Goal: Transaction & Acquisition: Purchase product/service

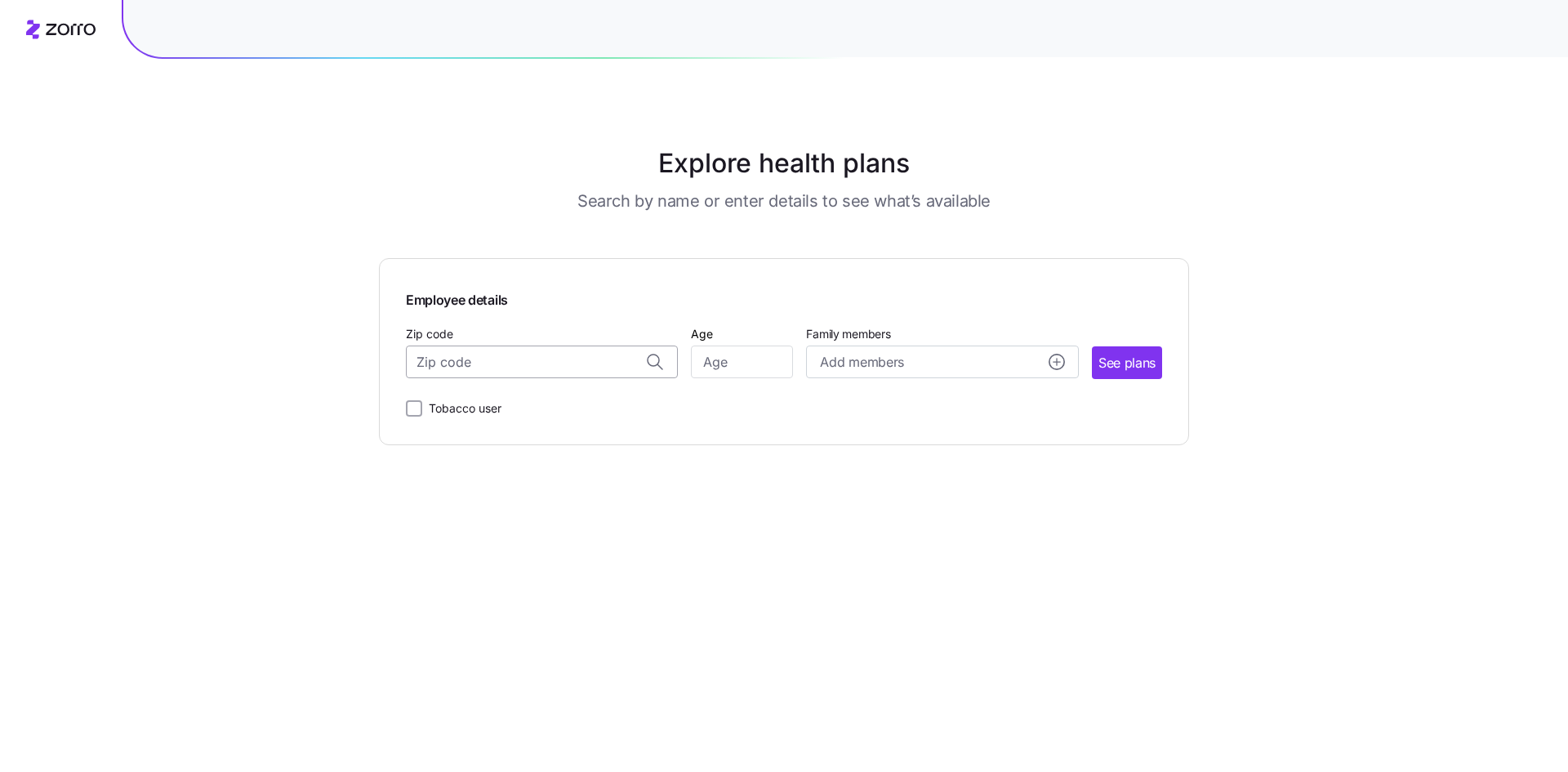
drag, startPoint x: 0, startPoint y: 0, endPoint x: 491, endPoint y: 371, distance: 615.4
click at [491, 371] on input "Zip code" at bounding box center [542, 361] width 272 height 33
click at [491, 408] on span "56716, [GEOGRAPHIC_DATA], [GEOGRAPHIC_DATA]" at bounding box center [540, 405] width 229 height 21
type input "56716, [GEOGRAPHIC_DATA], [GEOGRAPHIC_DATA]"
click at [749, 360] on input "Age" at bounding box center [742, 361] width 102 height 33
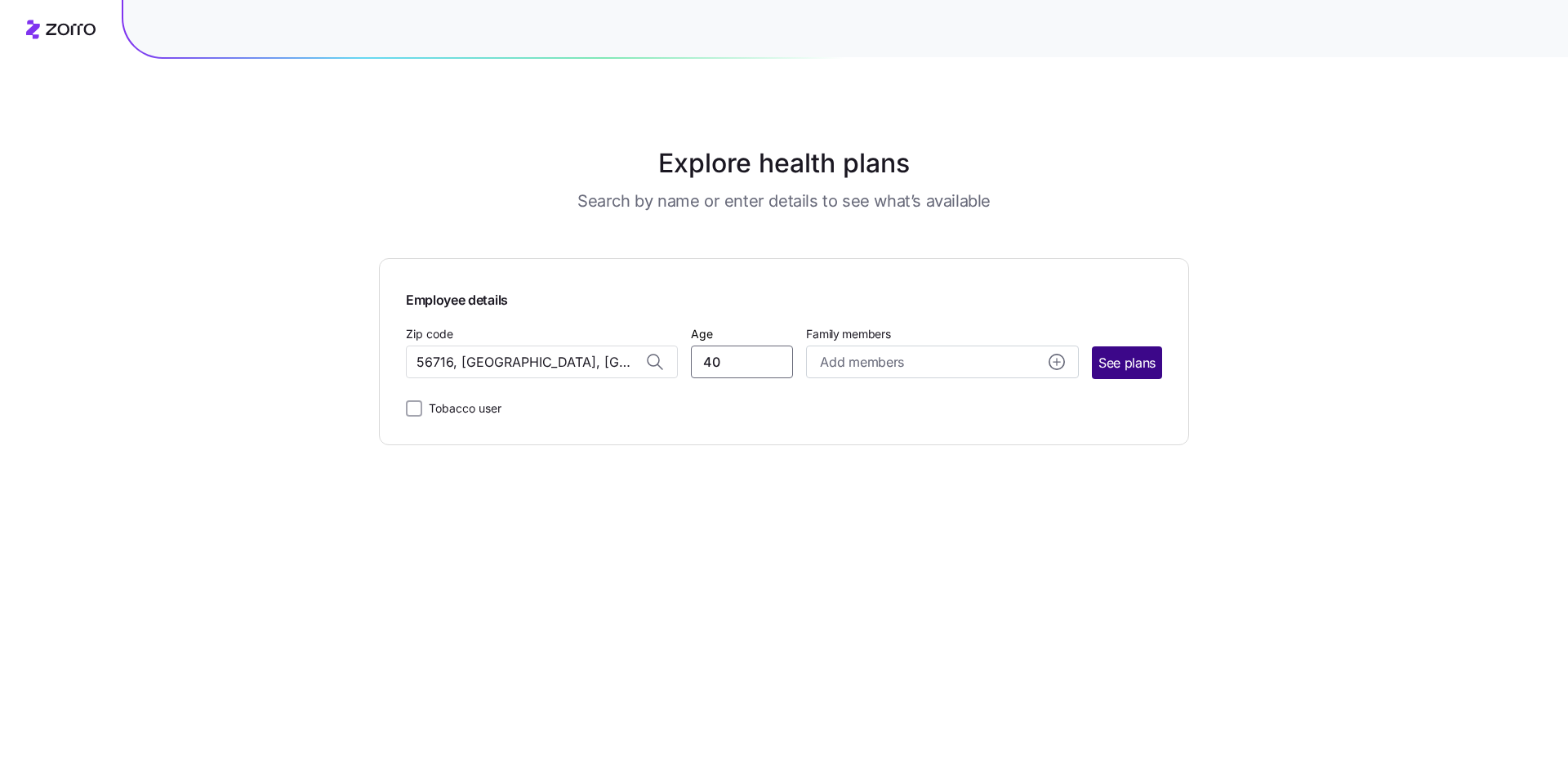
type input "40"
click at [1146, 361] on span "See plans" at bounding box center [1127, 363] width 57 height 21
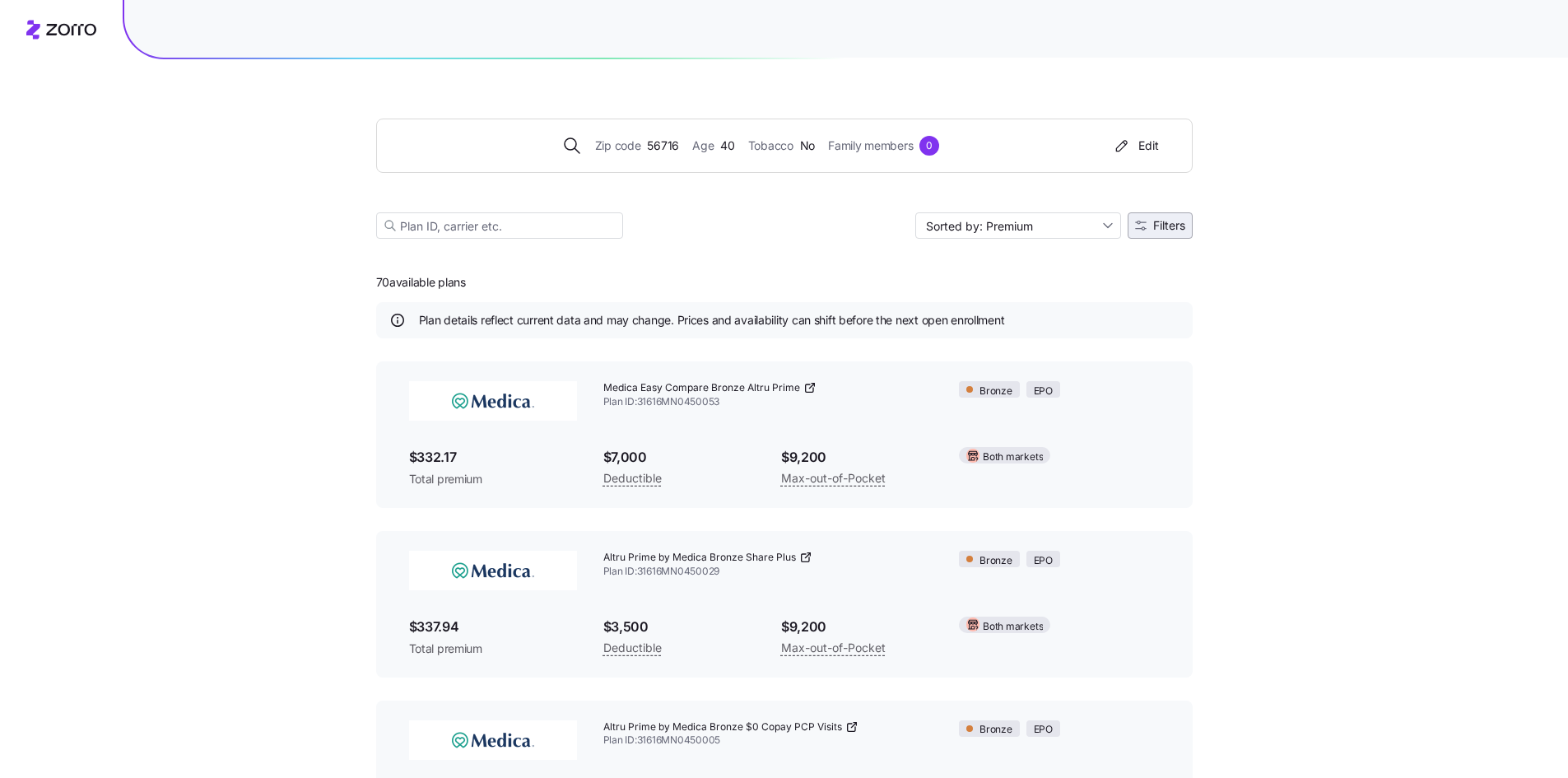
click at [1163, 221] on span "Filters" at bounding box center [1169, 225] width 32 height 11
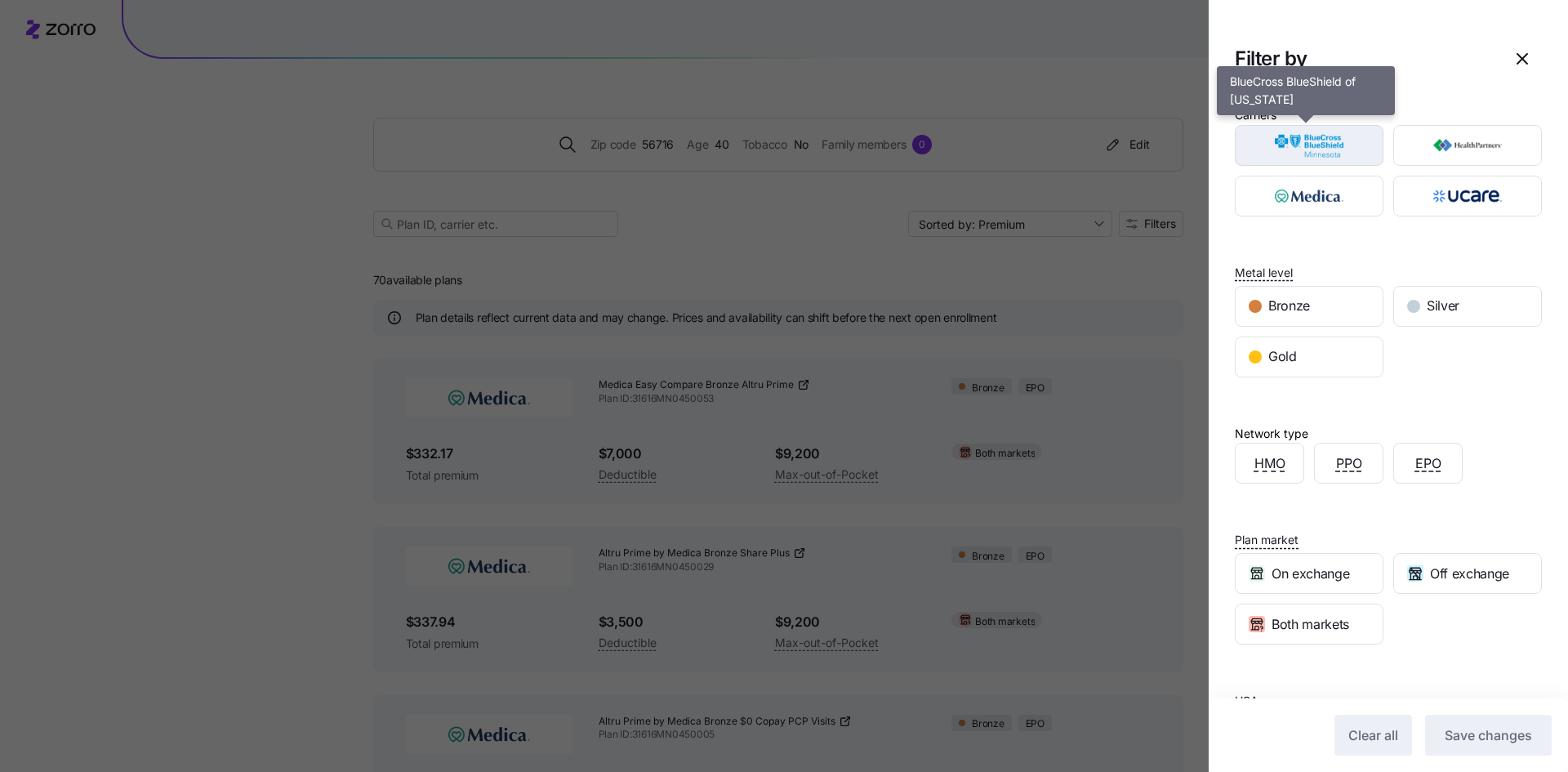
click at [1303, 134] on img "button" at bounding box center [1310, 145] width 120 height 33
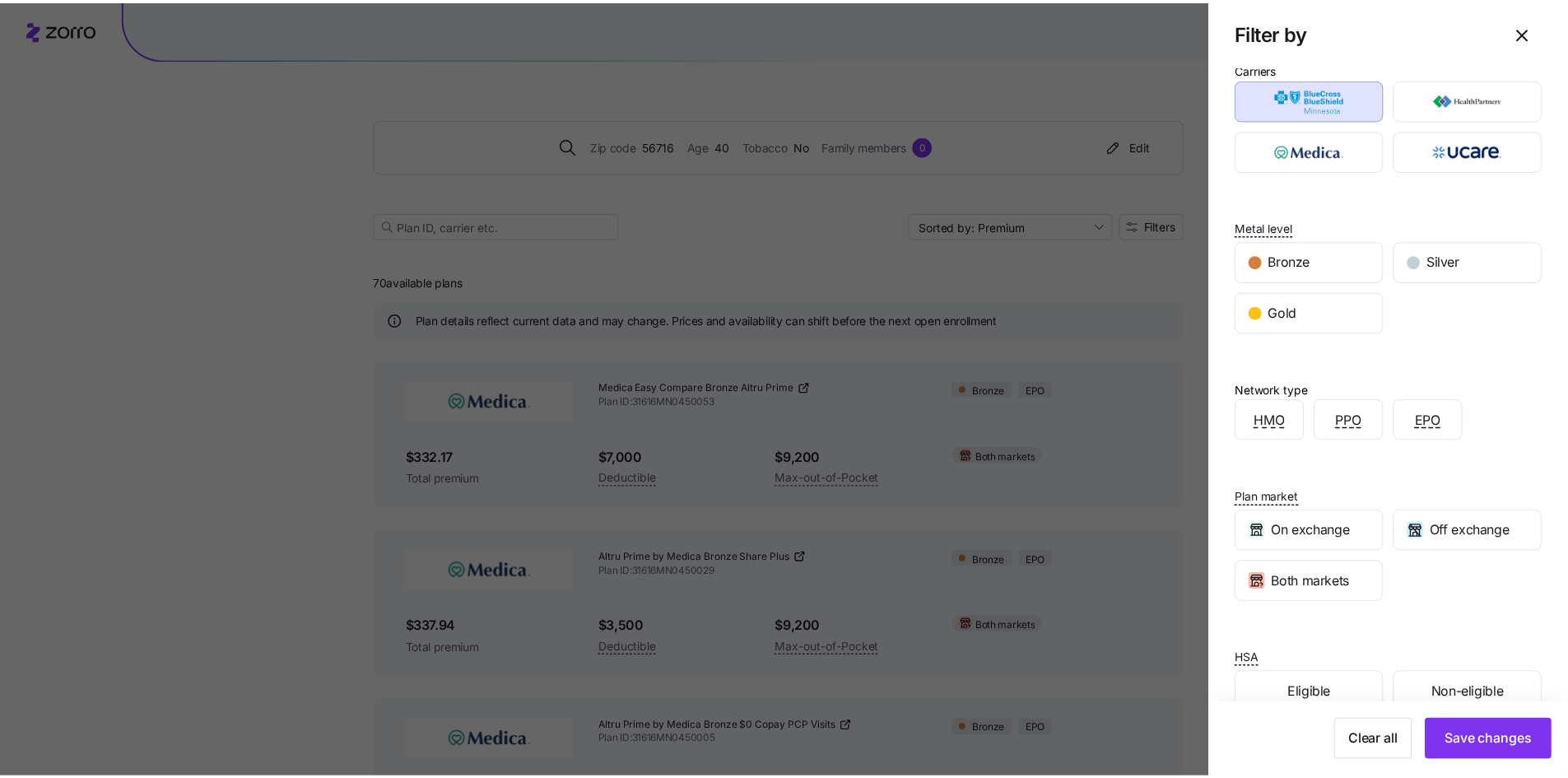
scroll to position [83, 0]
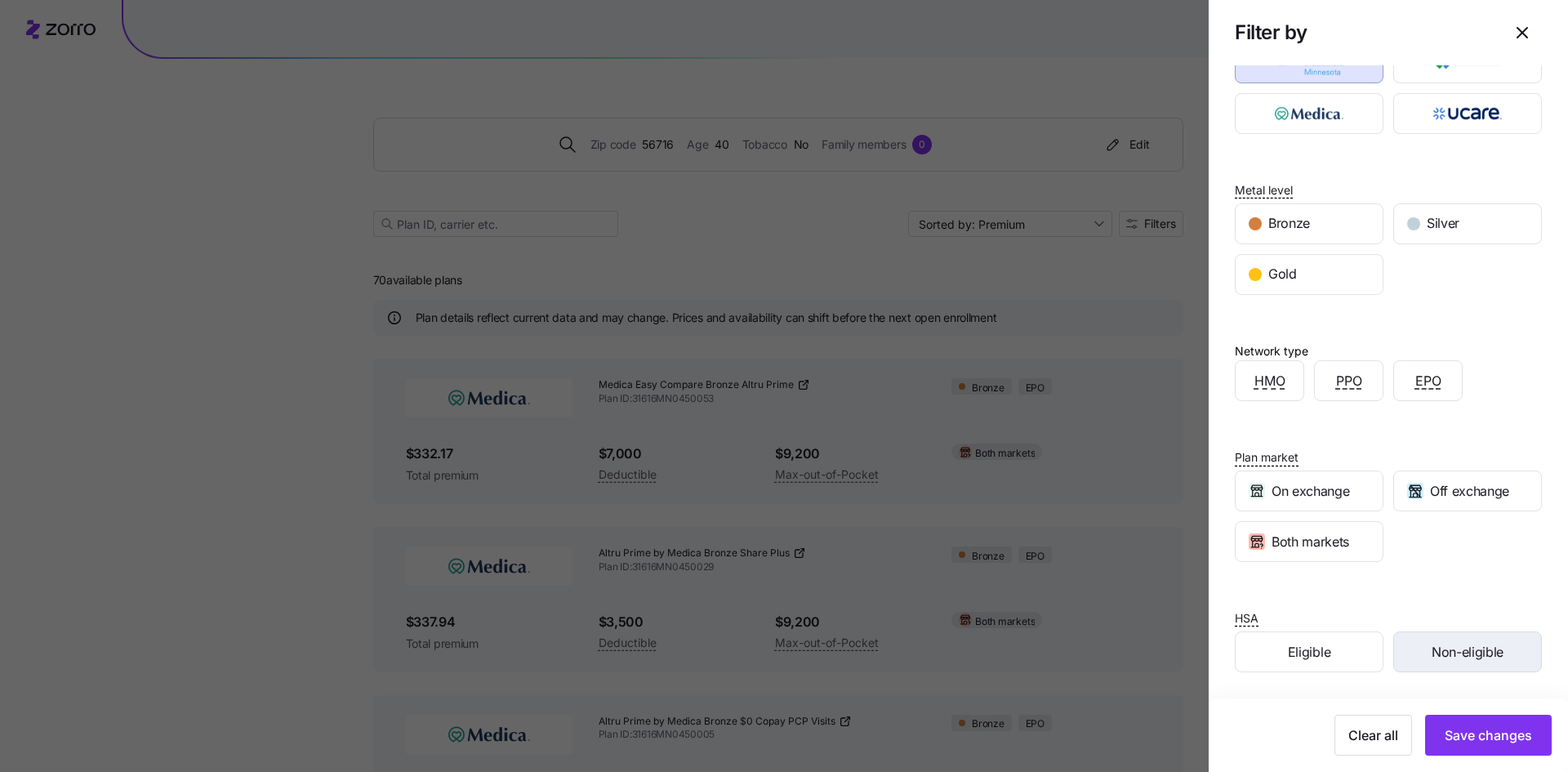
click at [1458, 651] on span "Non-eligible" at bounding box center [1468, 652] width 72 height 21
click at [1463, 727] on span "Save changes" at bounding box center [1489, 735] width 88 height 20
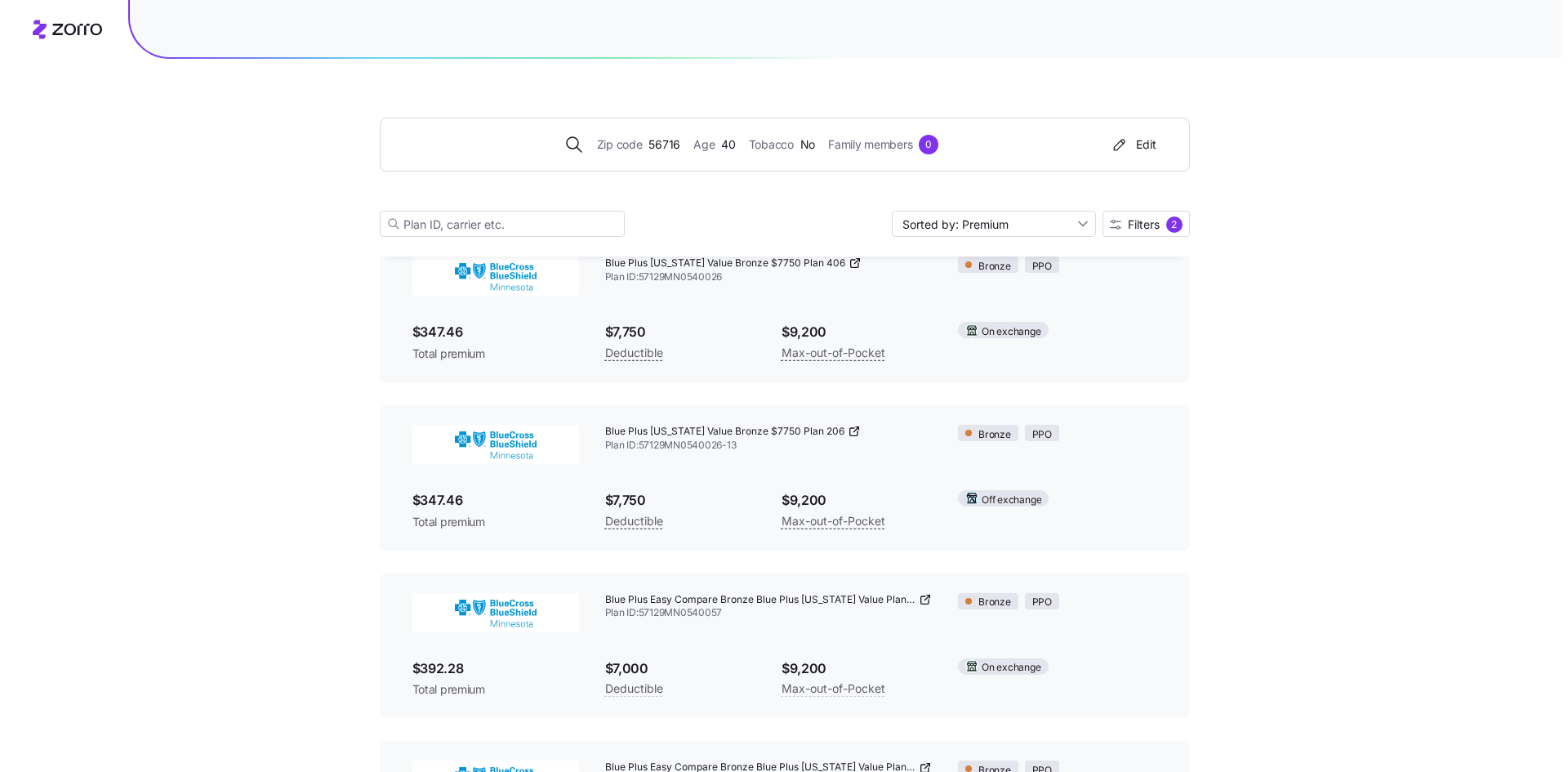
scroll to position [0, 0]
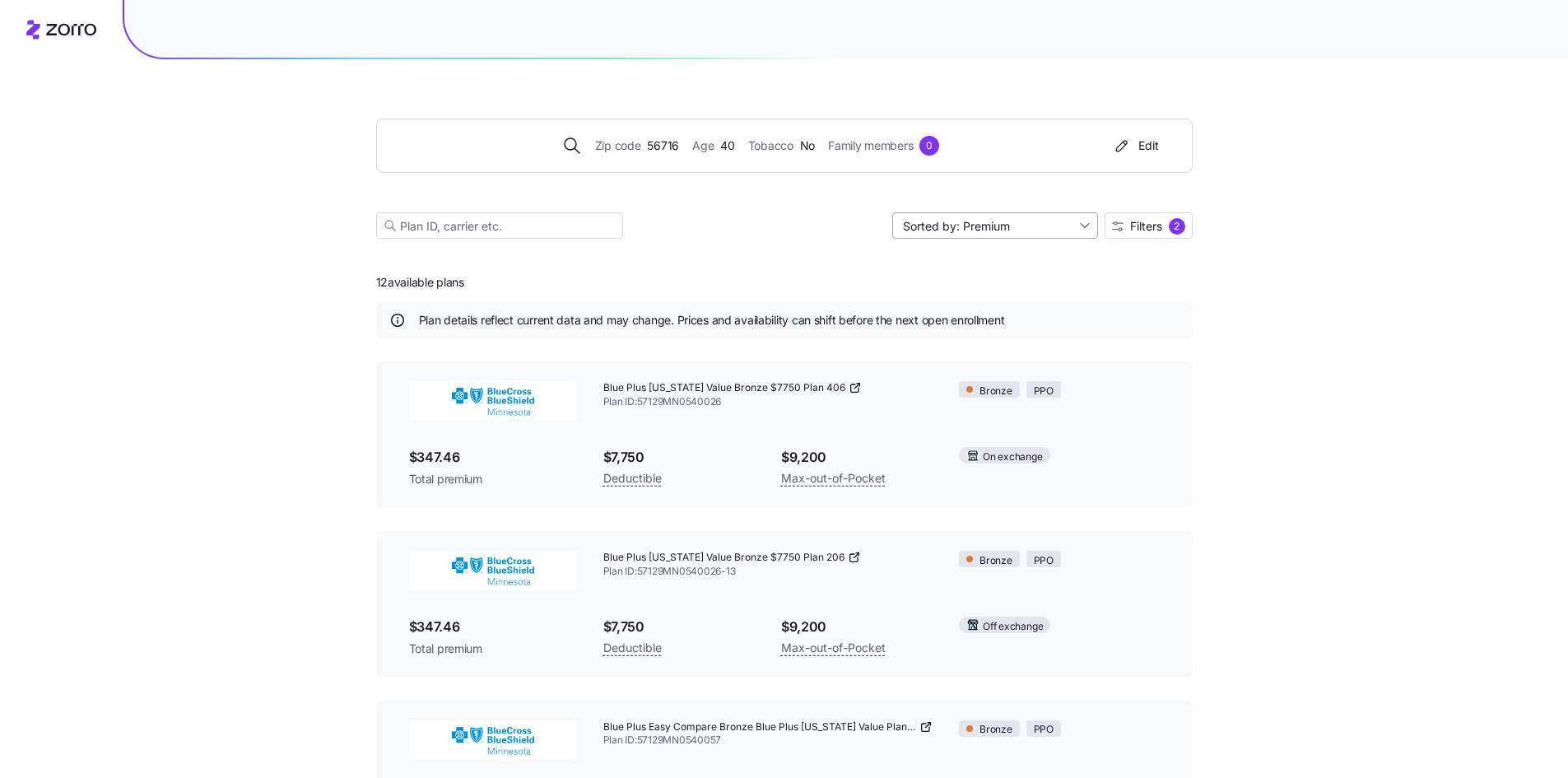
click at [1017, 225] on input "Sorted by: Premium" at bounding box center [995, 226] width 206 height 26
click at [991, 288] on div "Deductible" at bounding box center [994, 289] width 193 height 24
type input "Sorted by: Deductible"
click at [885, 384] on icon at bounding box center [888, 388] width 8 height 8
click at [1158, 139] on div "Edit" at bounding box center [1135, 145] width 47 height 16
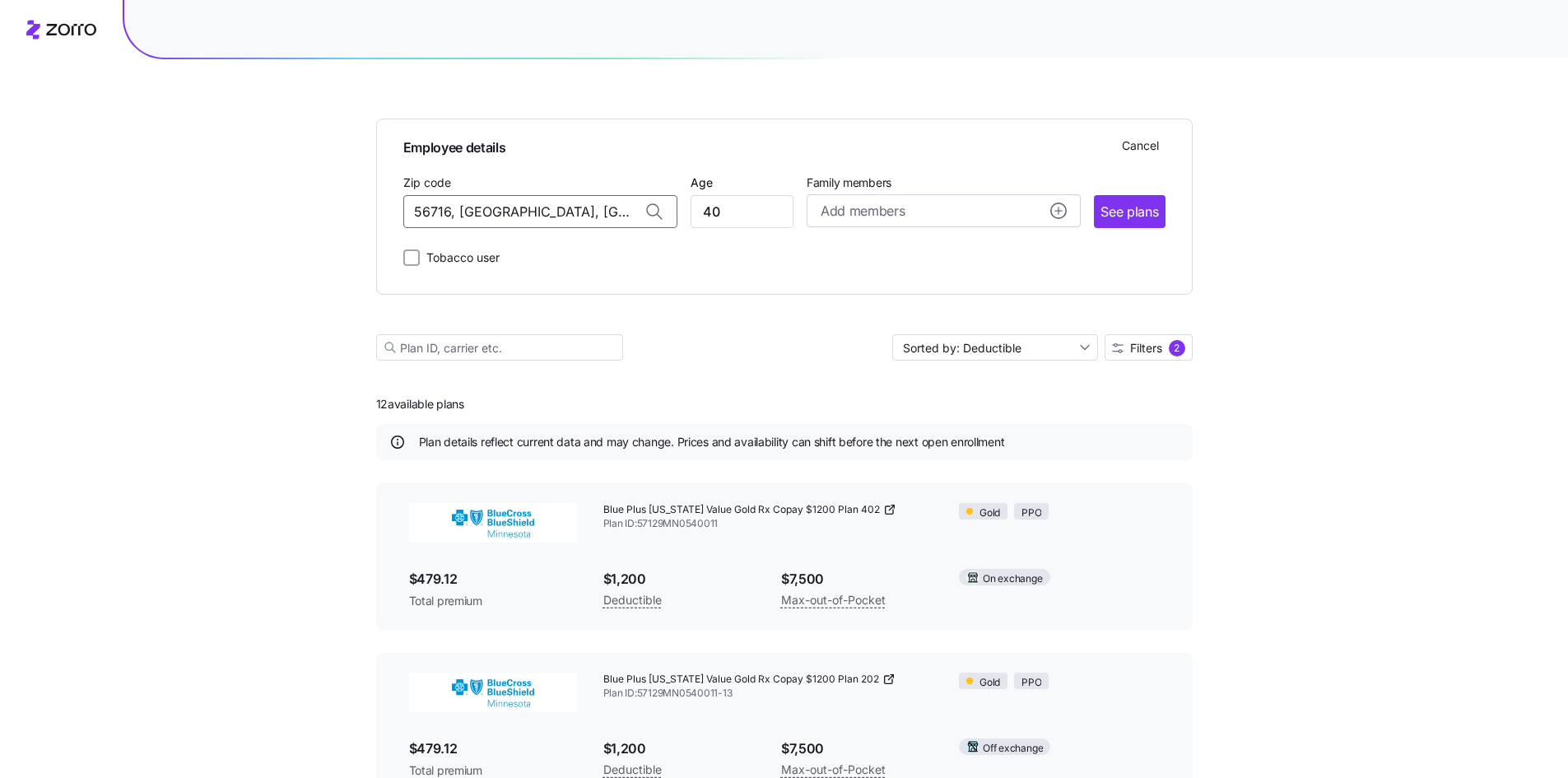
drag, startPoint x: 583, startPoint y: 212, endPoint x: 251, endPoint y: 212, distance: 332.0
click at [250, 212] on div "Employee details Cancel Zip code 56716, [GEOGRAPHIC_DATA], [GEOGRAPHIC_DATA] Ag…" at bounding box center [784, 653] width 1568 height 1307
click at [538, 252] on span "58201, [GEOGRAPHIC_DATA], [GEOGRAPHIC_DATA]" at bounding box center [537, 255] width 231 height 21
type input "58201, [GEOGRAPHIC_DATA], [GEOGRAPHIC_DATA]"
click at [1140, 209] on span "See plans" at bounding box center [1129, 212] width 57 height 21
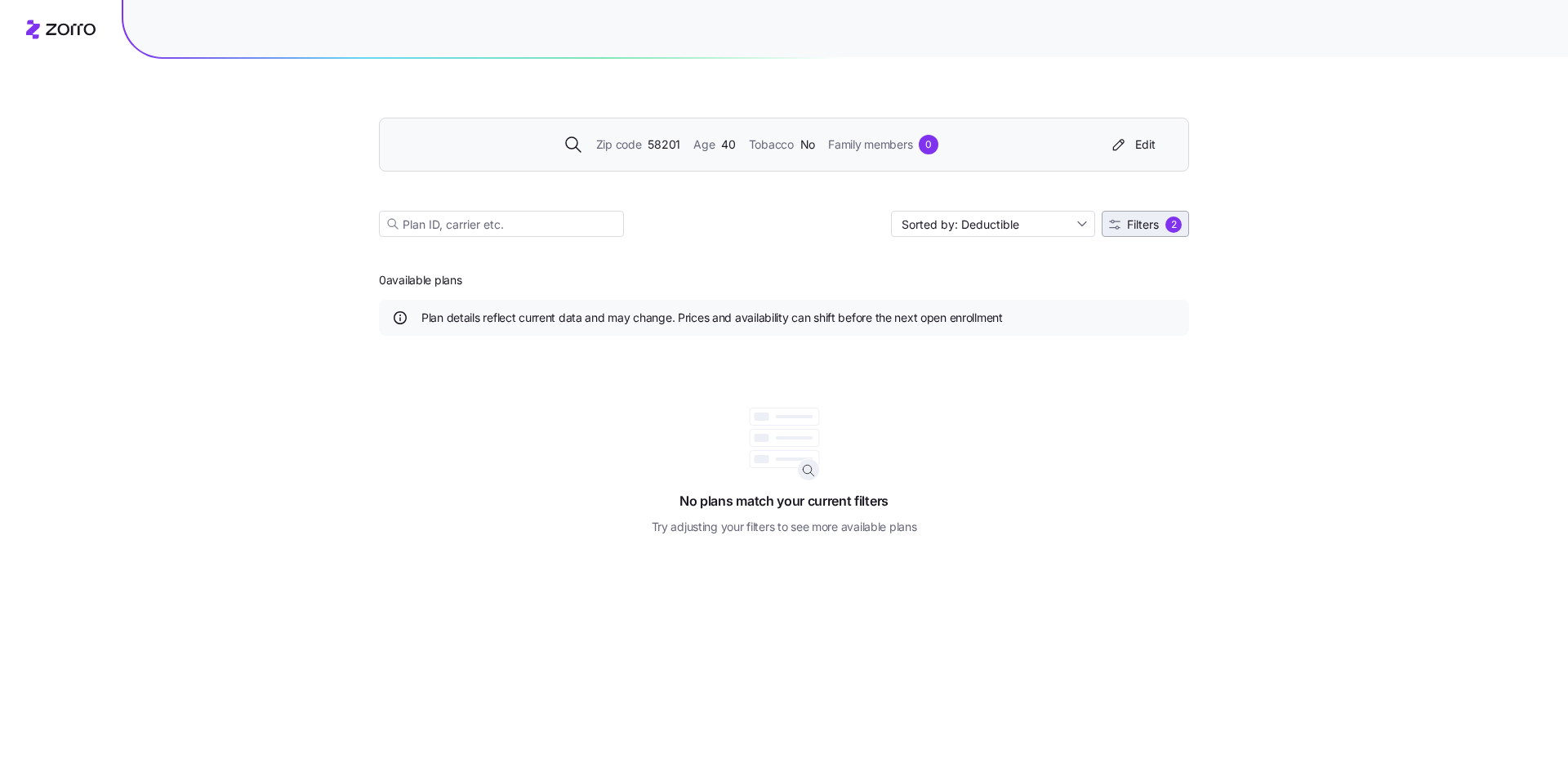
click at [1147, 225] on span "Filters" at bounding box center [1143, 224] width 32 height 11
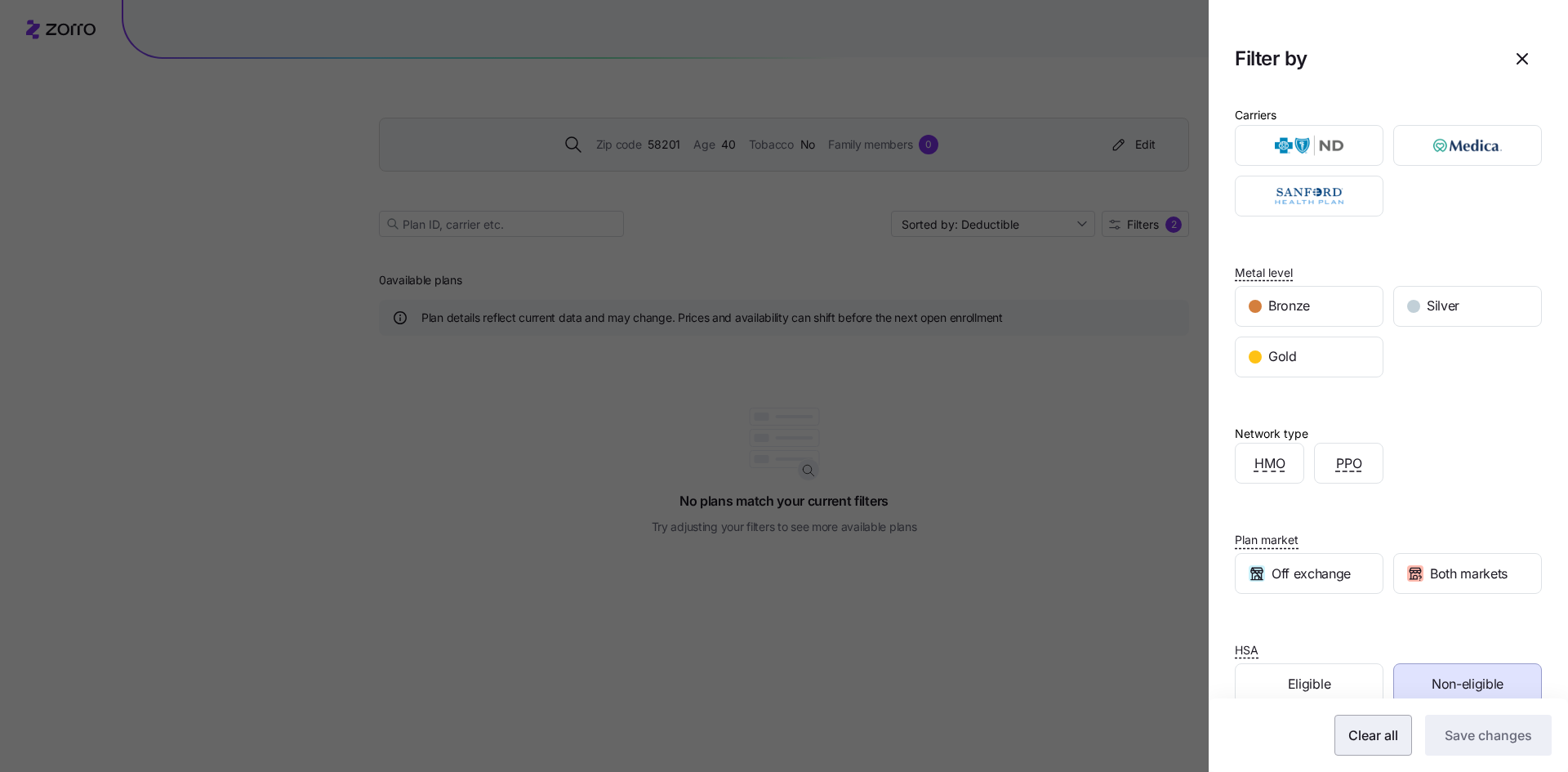
click at [1349, 737] on span "Clear all" at bounding box center [1374, 735] width 50 height 20
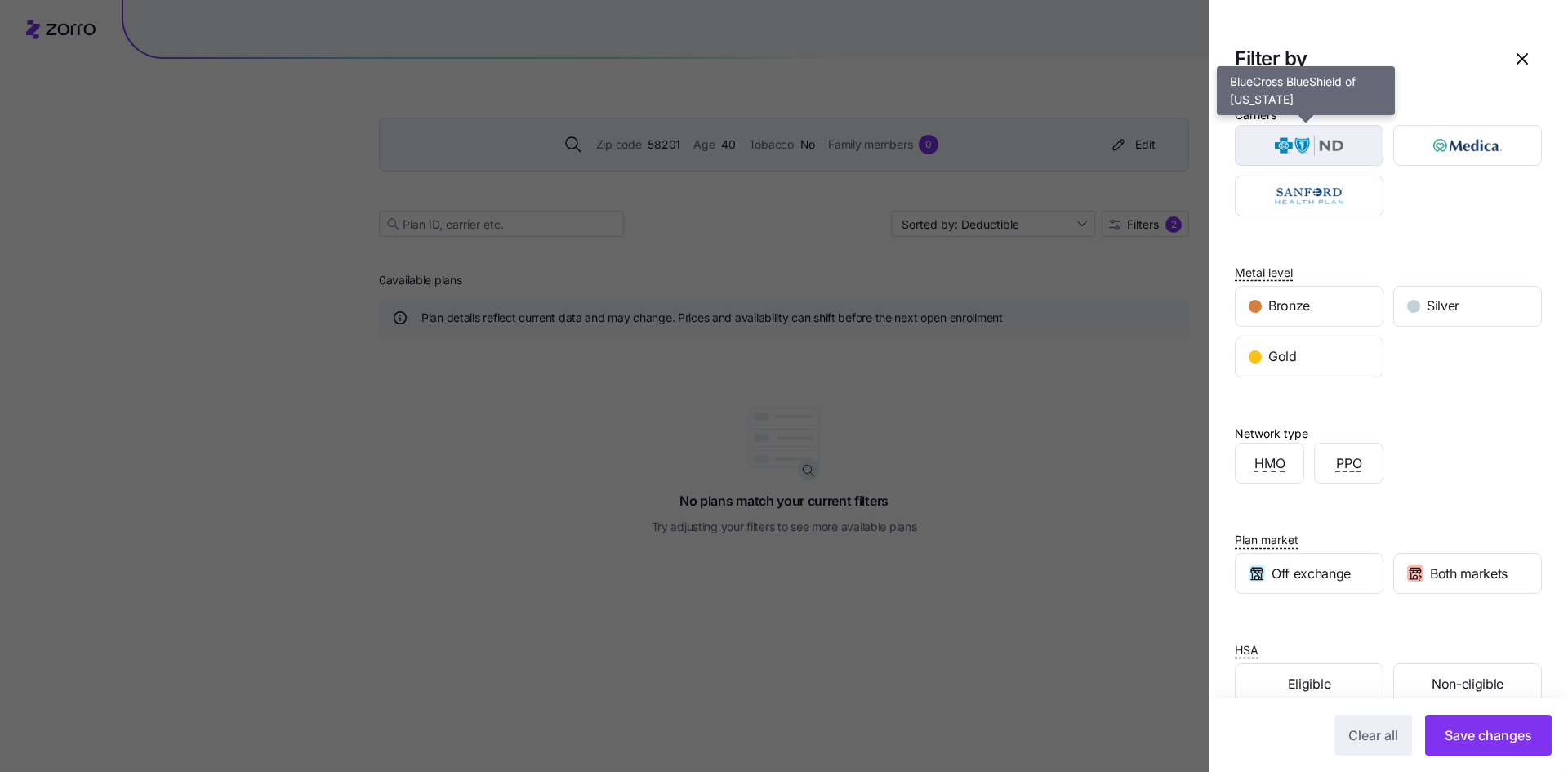
click at [1300, 135] on img "button" at bounding box center [1310, 145] width 120 height 33
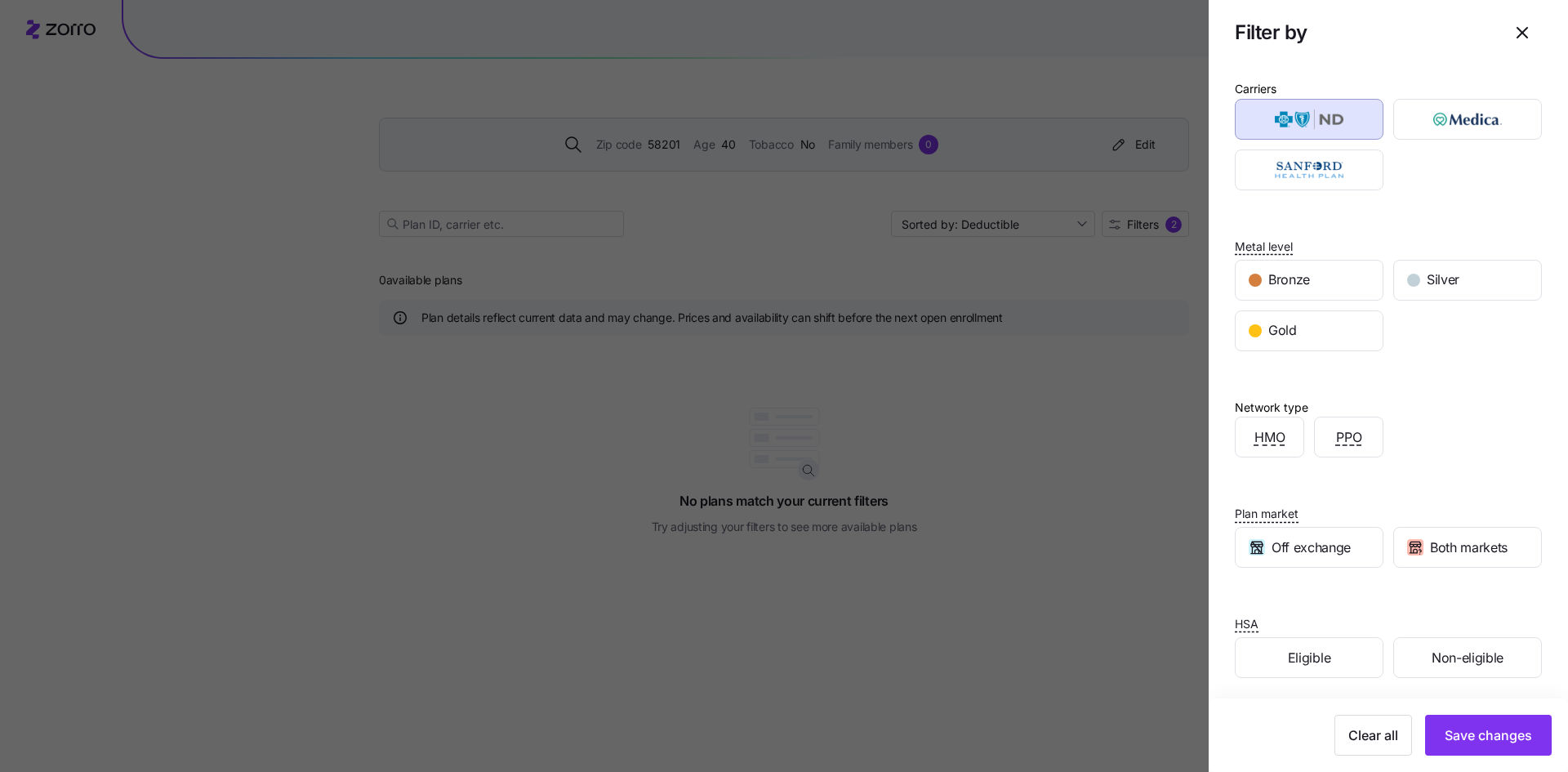
scroll to position [38, 0]
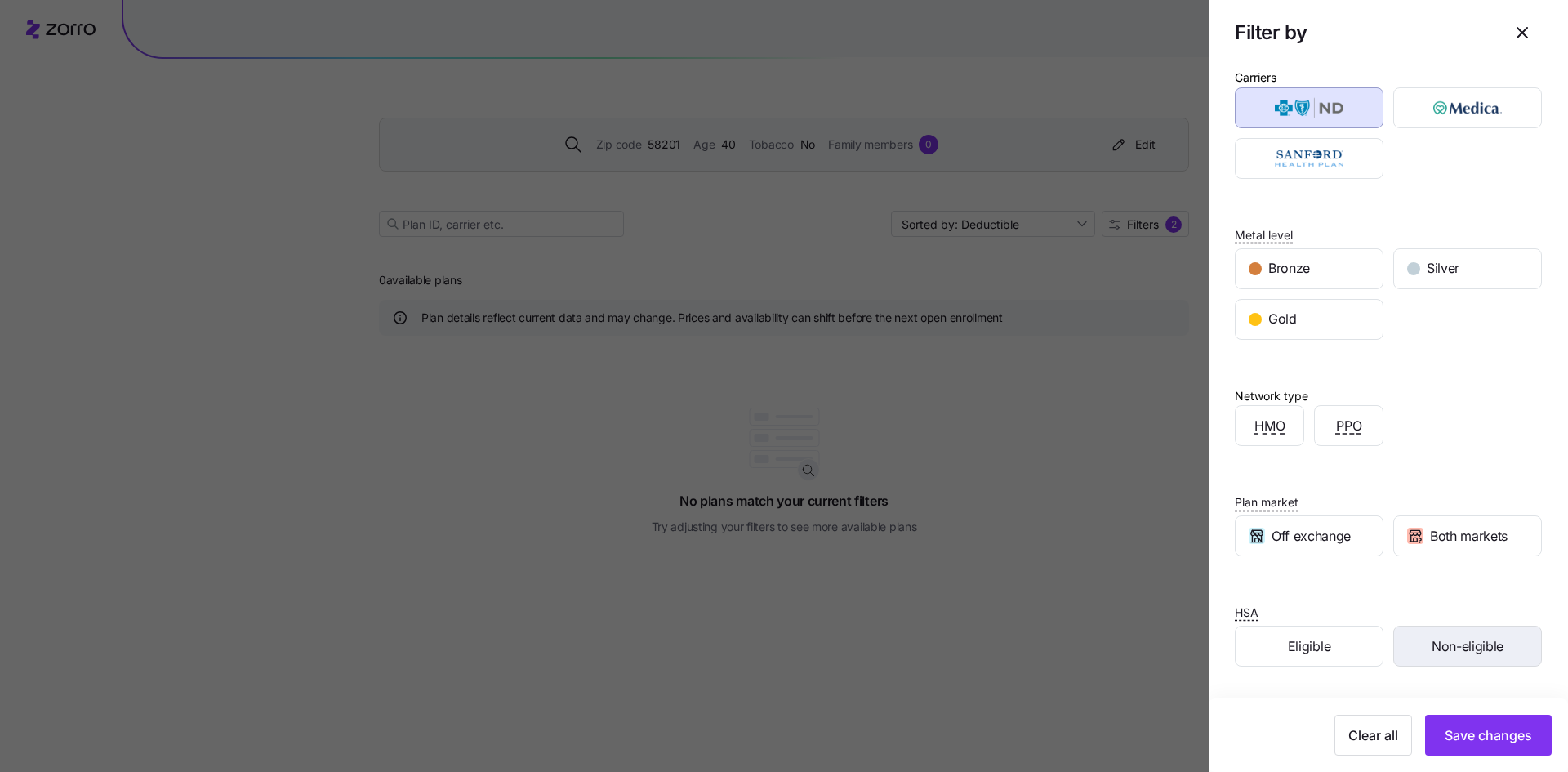
click at [1437, 652] on span "Non-eligible" at bounding box center [1468, 646] width 72 height 21
click at [1456, 739] on span "Save changes" at bounding box center [1489, 735] width 88 height 20
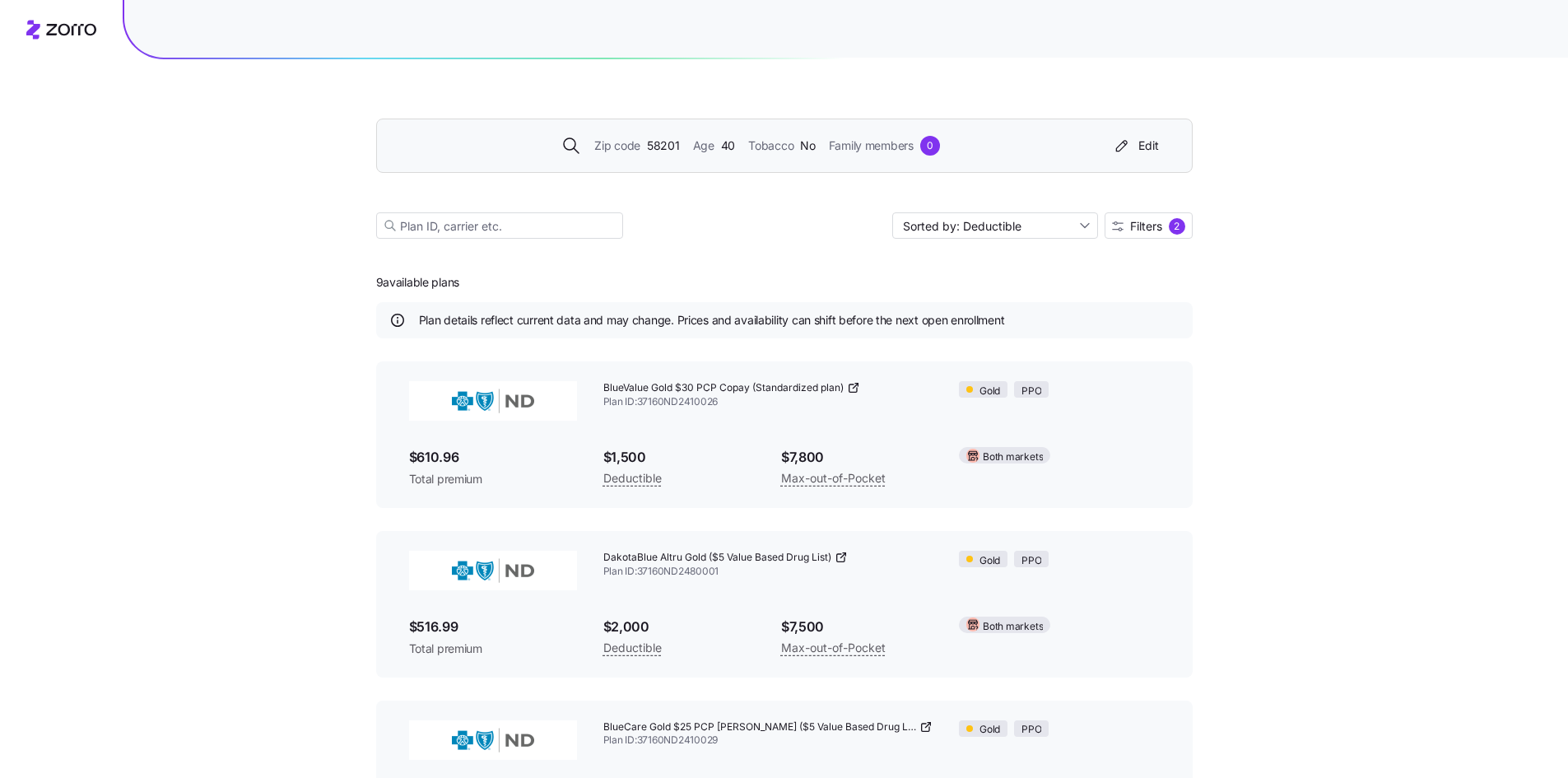
click at [852, 386] on icon at bounding box center [853, 387] width 13 height 13
click at [575, 221] on input at bounding box center [500, 226] width 247 height 26
click at [1158, 140] on div "Edit" at bounding box center [1135, 145] width 47 height 16
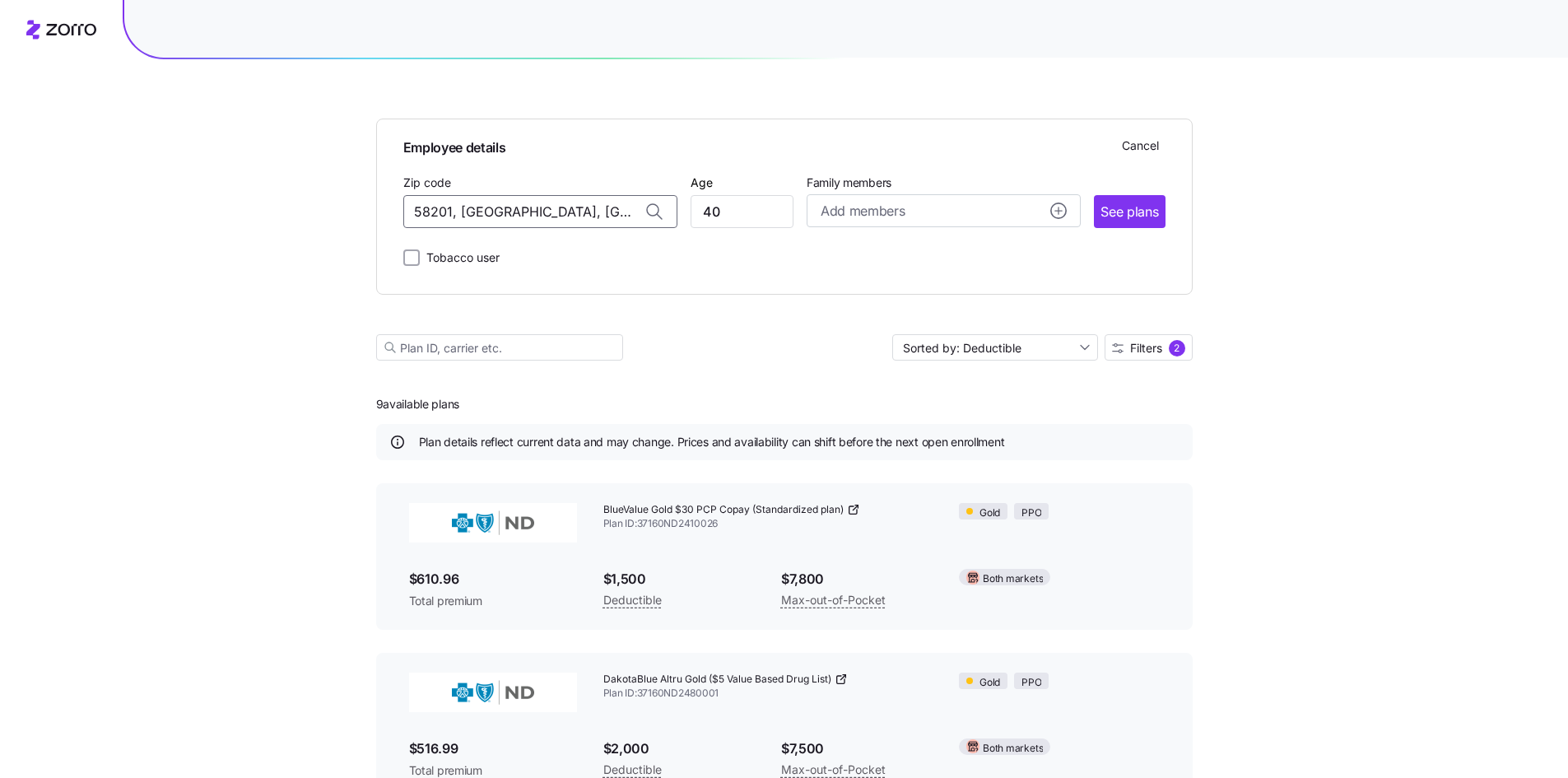
drag, startPoint x: 619, startPoint y: 216, endPoint x: 67, endPoint y: 209, distance: 552.0
click at [67, 209] on div "Employee details Cancel Zip code 58201, [GEOGRAPHIC_DATA], [GEOGRAPHIC_DATA] Ag…" at bounding box center [784, 653] width 1568 height 1307
click at [469, 258] on span "54016, [GEOGRAPHIC_DATA], [GEOGRAPHIC_DATA]" at bounding box center [537, 255] width 231 height 21
type input "54016, [GEOGRAPHIC_DATA], [GEOGRAPHIC_DATA]"
click at [1132, 207] on span "See plans" at bounding box center [1129, 212] width 57 height 21
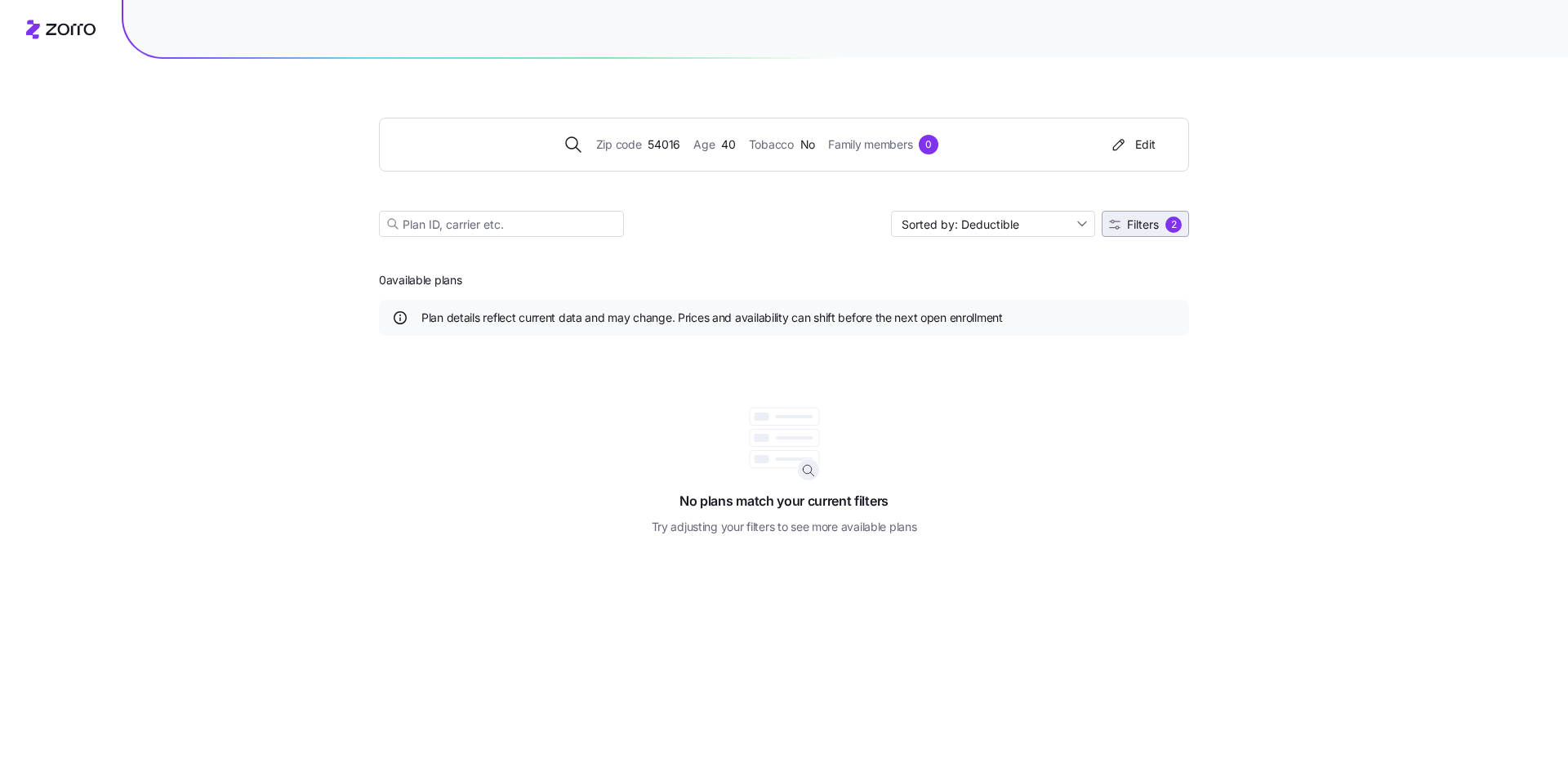
click at [1141, 230] on span "Filters" at bounding box center [1143, 224] width 32 height 11
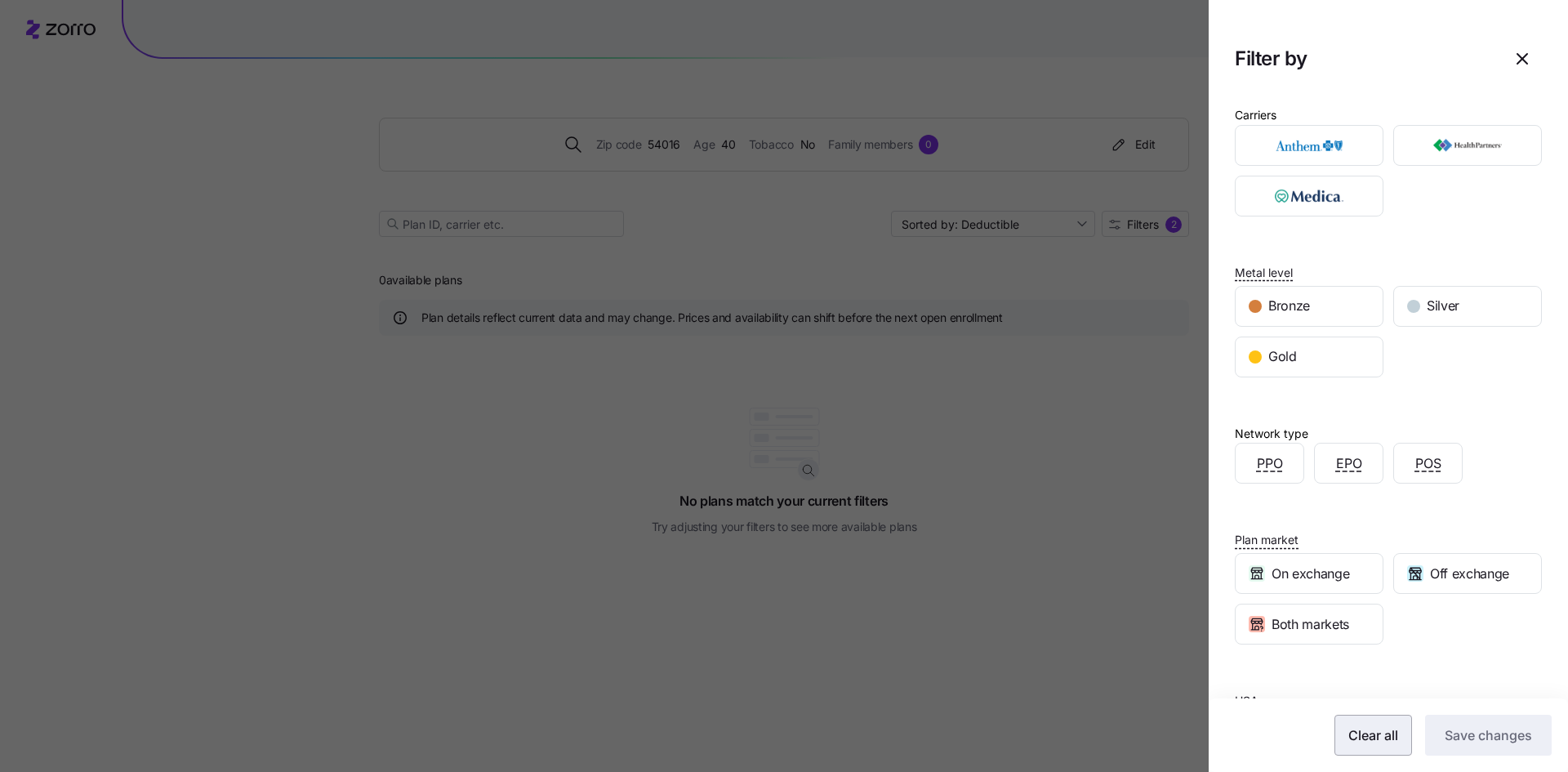
click at [1360, 735] on span "Clear all" at bounding box center [1374, 735] width 50 height 20
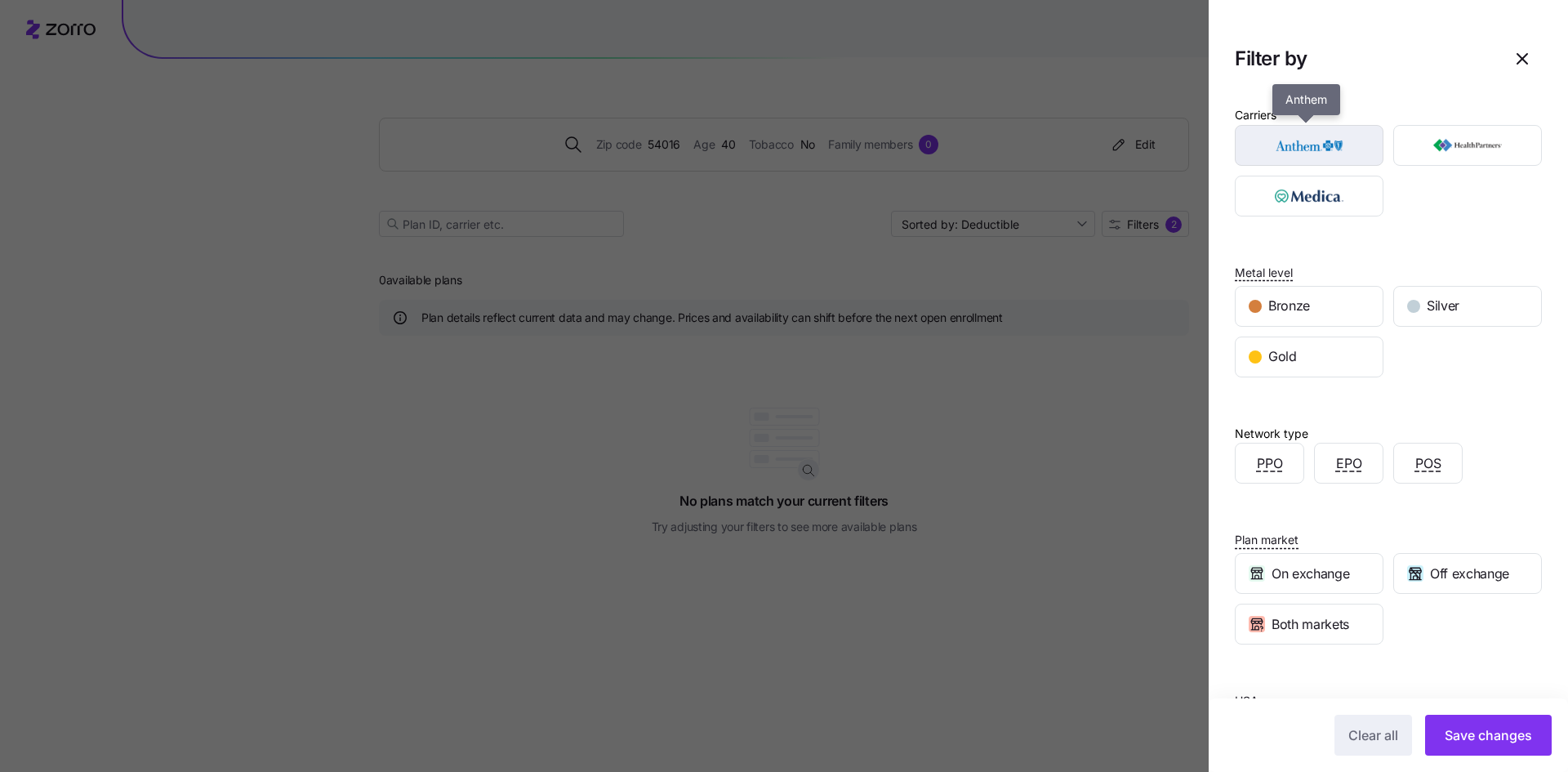
click at [1302, 139] on img "button" at bounding box center [1310, 145] width 120 height 33
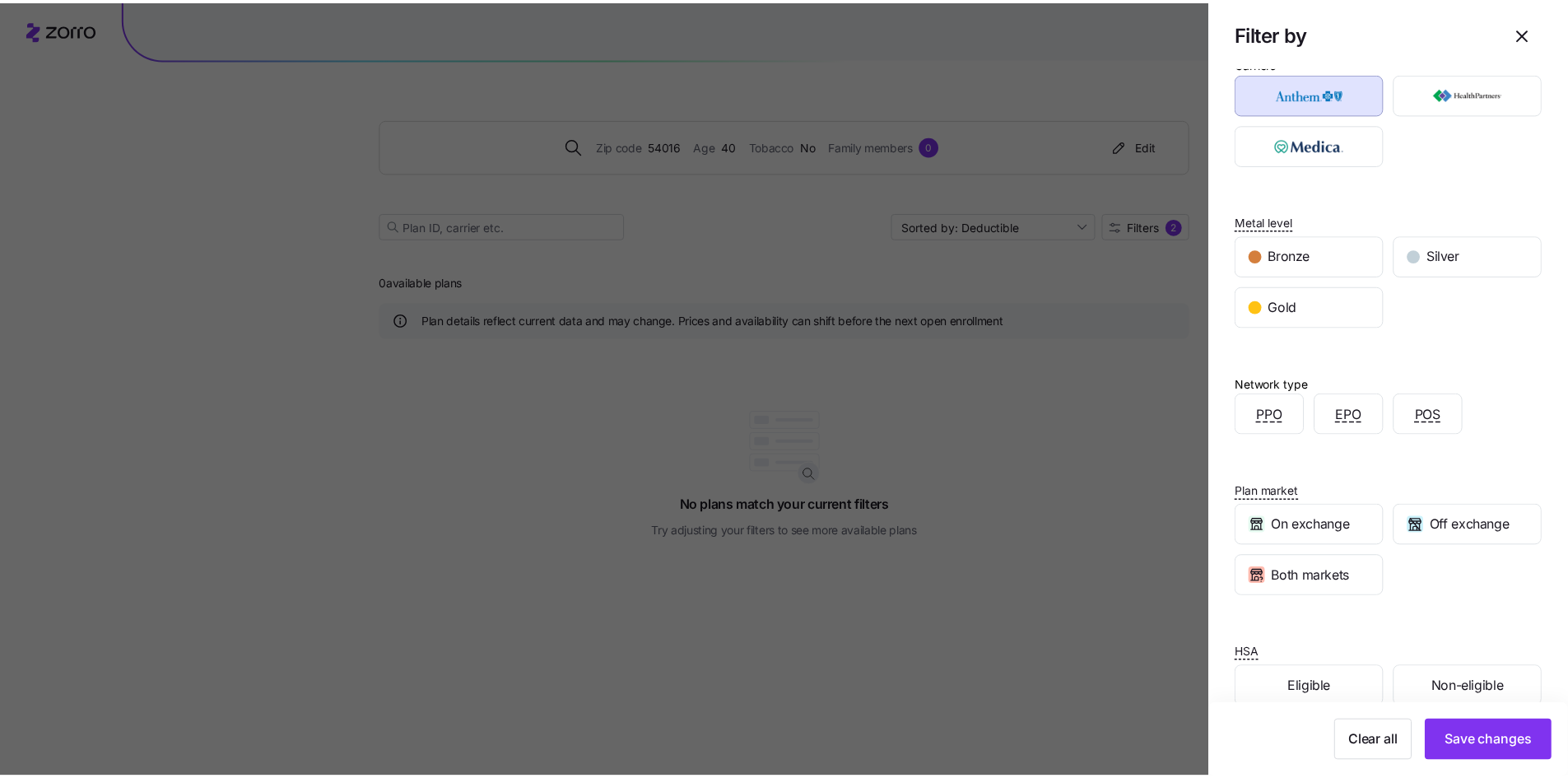
scroll to position [83, 0]
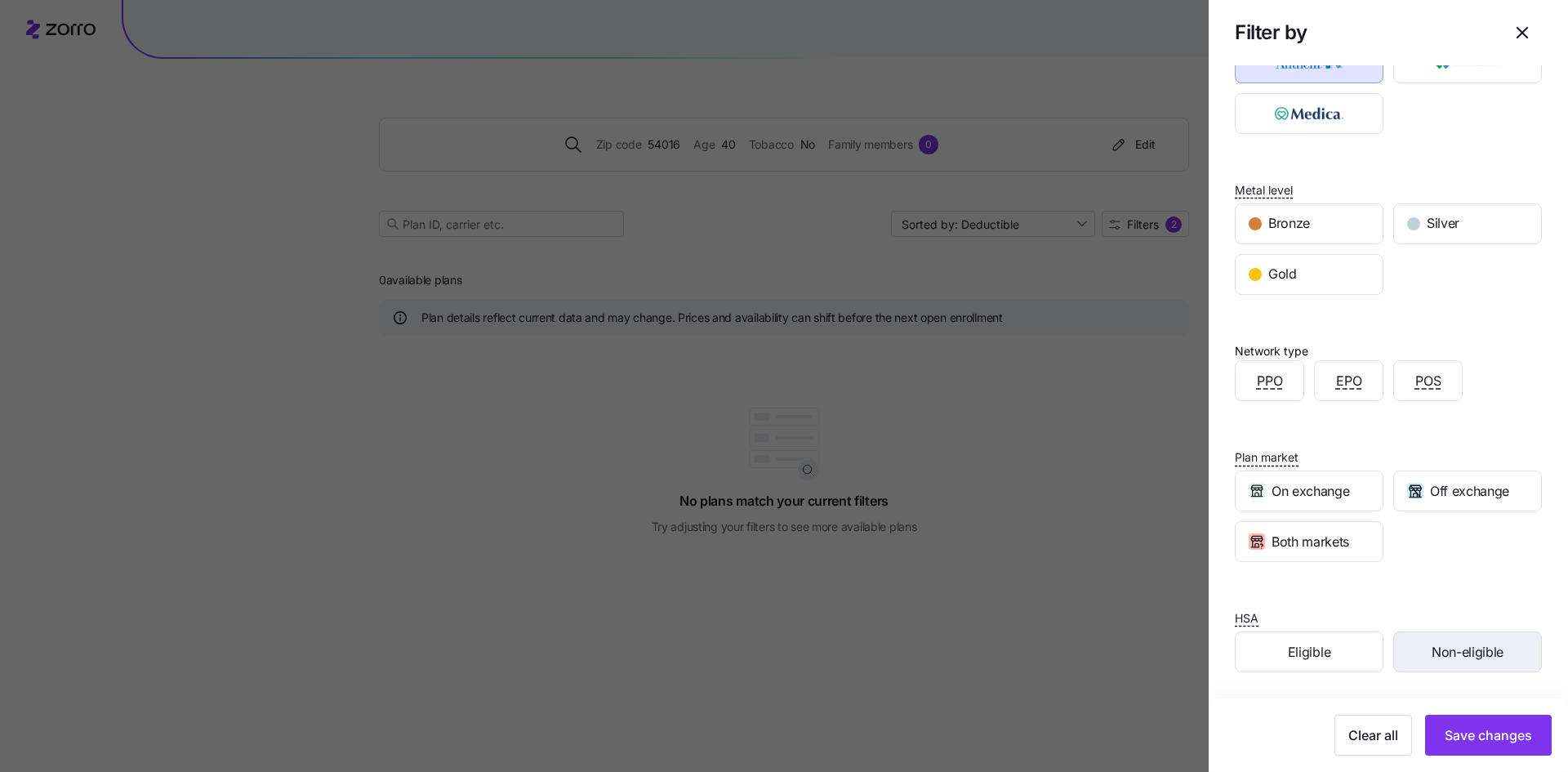
click at [1476, 645] on span "Non-eligible" at bounding box center [1468, 652] width 72 height 21
click at [1457, 730] on span "Save changes" at bounding box center [1489, 735] width 88 height 20
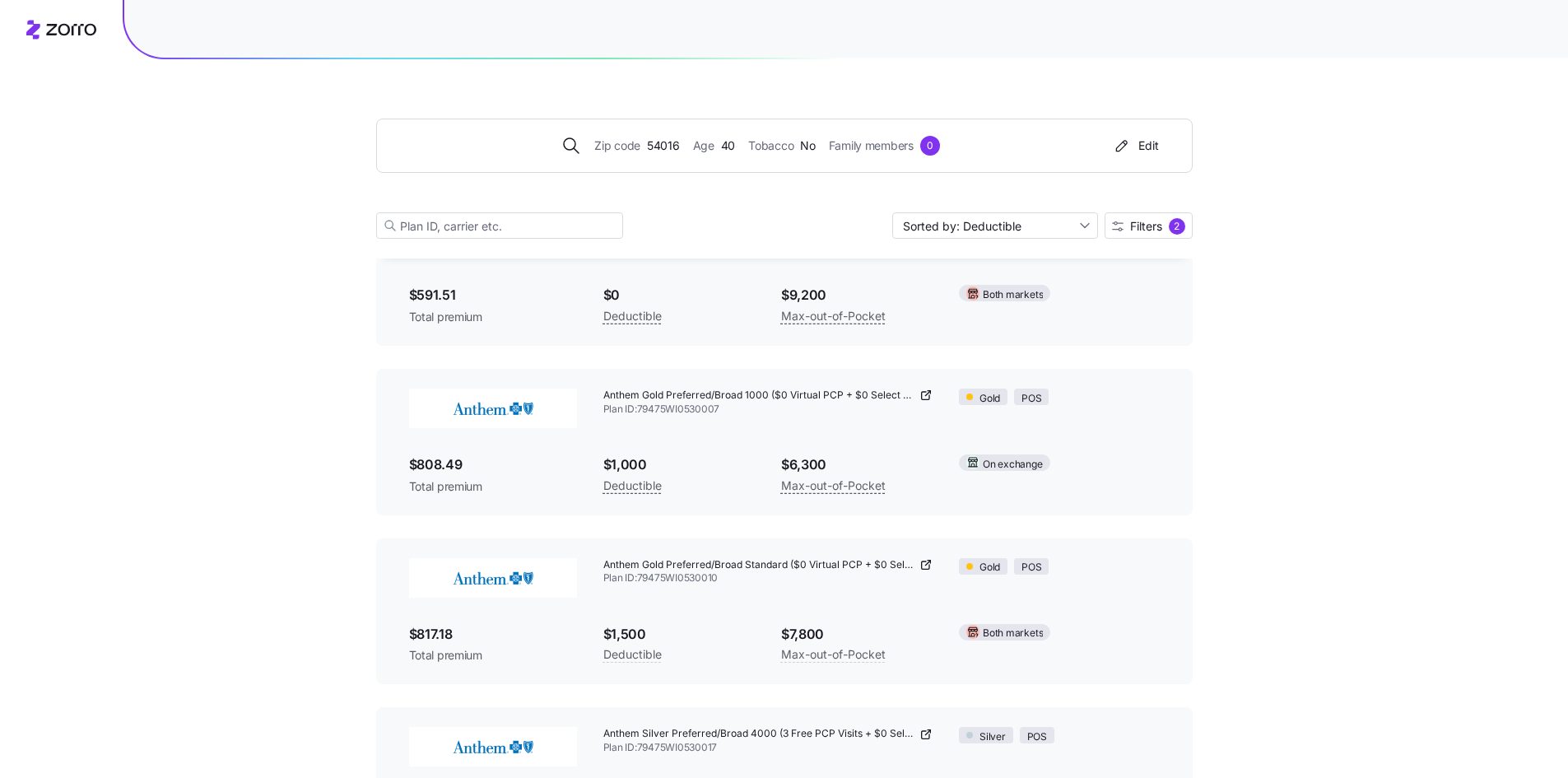
scroll to position [165, 0]
click at [924, 563] on icon at bounding box center [925, 562] width 13 height 13
